Goal: Task Accomplishment & Management: Manage account settings

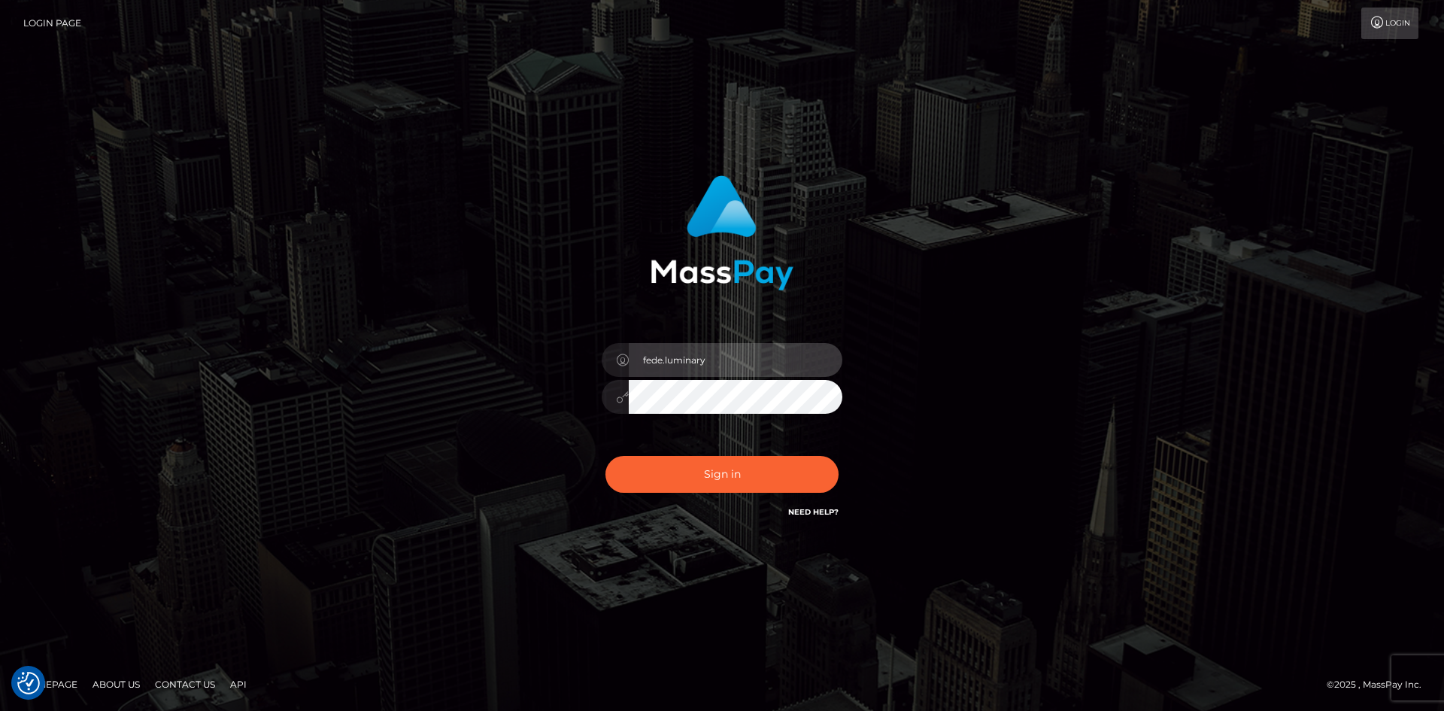
click at [735, 366] on input "fede.luminary" at bounding box center [736, 360] width 214 height 34
drag, startPoint x: 742, startPoint y: 362, endPoint x: 664, endPoint y: 362, distance: 78.2
click at [664, 362] on input "fede.luminary" at bounding box center [736, 360] width 214 height 34
type input "fede.spindoo"
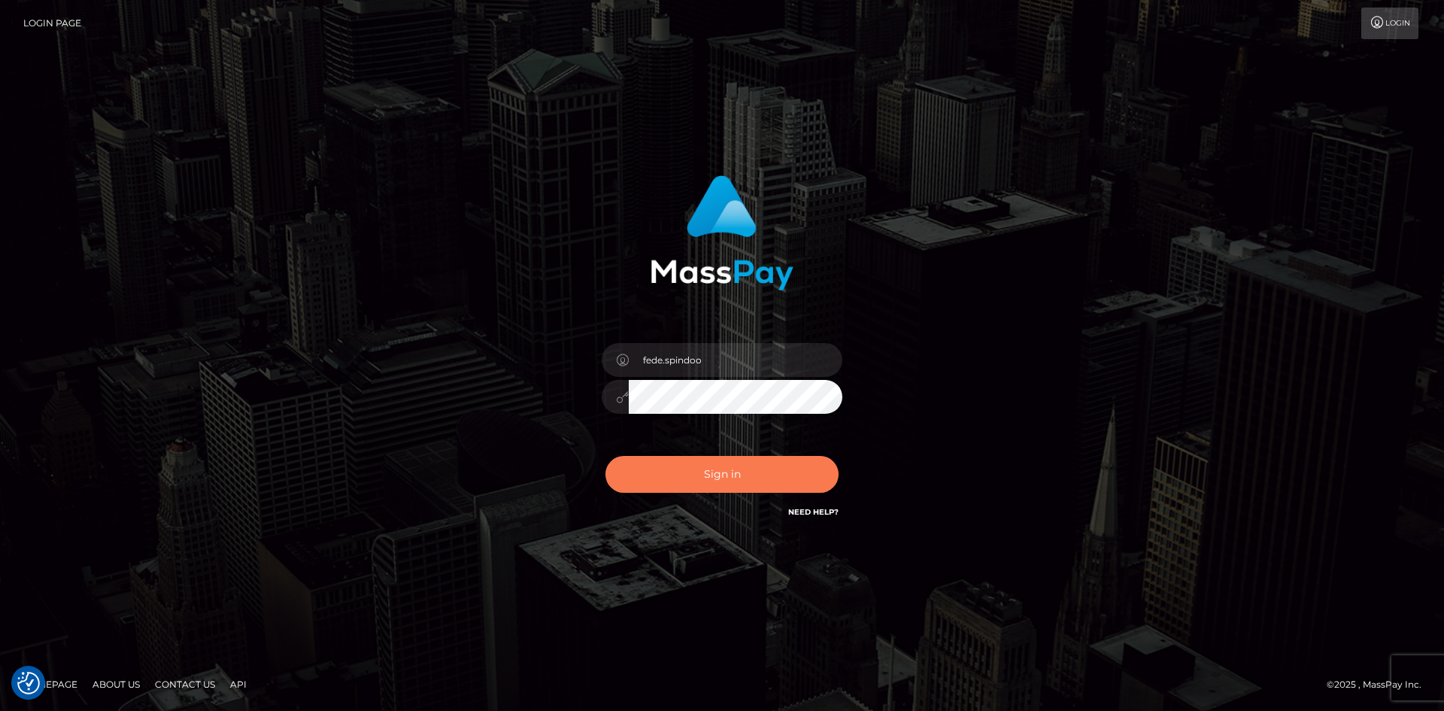
click at [714, 470] on button "Sign in" at bounding box center [721, 474] width 233 height 37
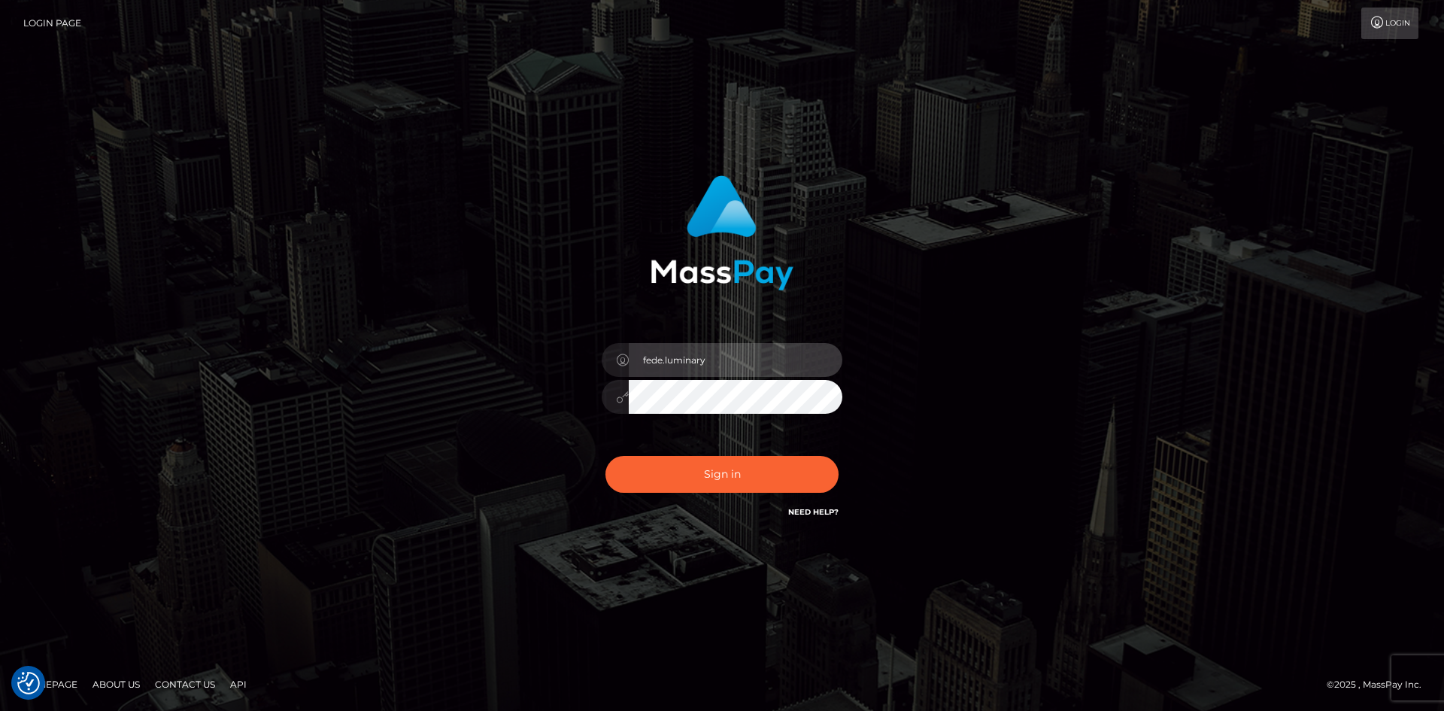
click at [690, 359] on input "fede.luminary" at bounding box center [736, 360] width 214 height 34
type input "fede.spindoo"
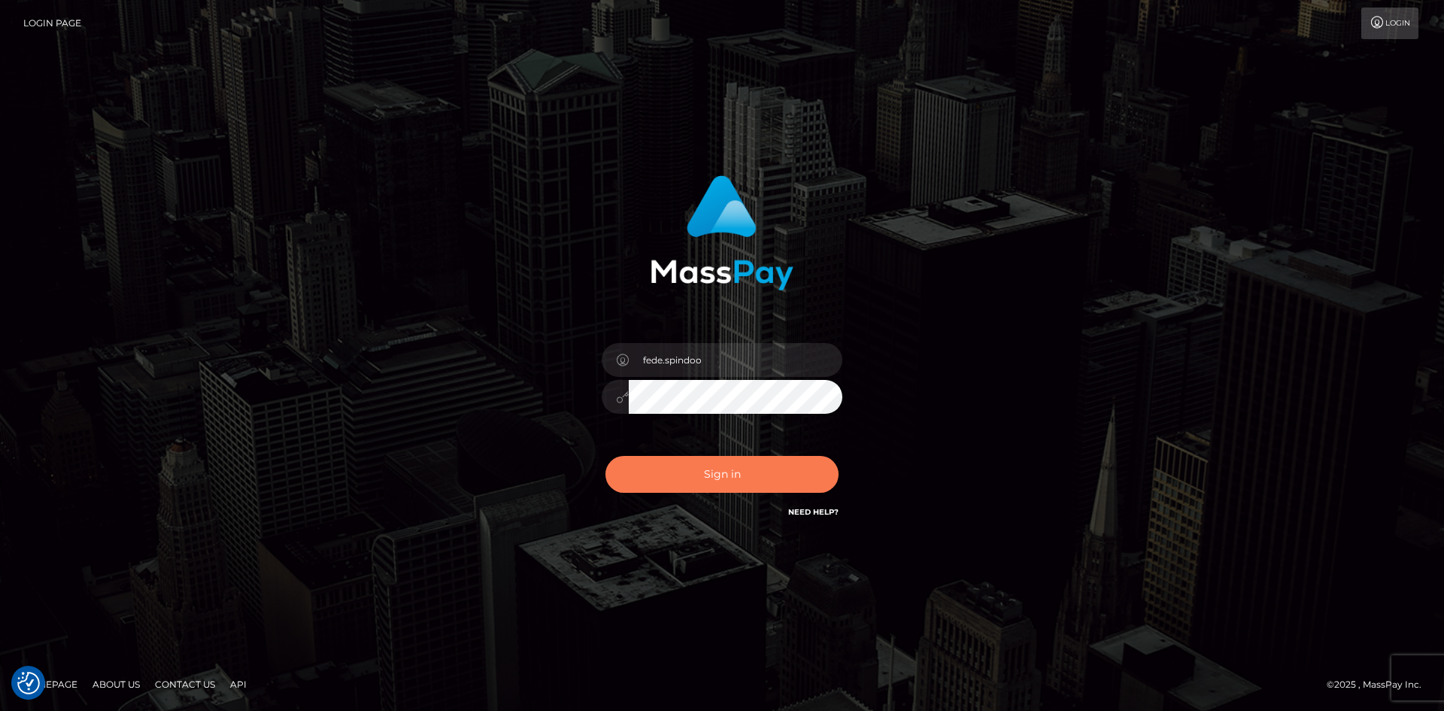
click at [709, 457] on button "Sign in" at bounding box center [721, 474] width 233 height 37
